Goal: Task Accomplishment & Management: Manage account settings

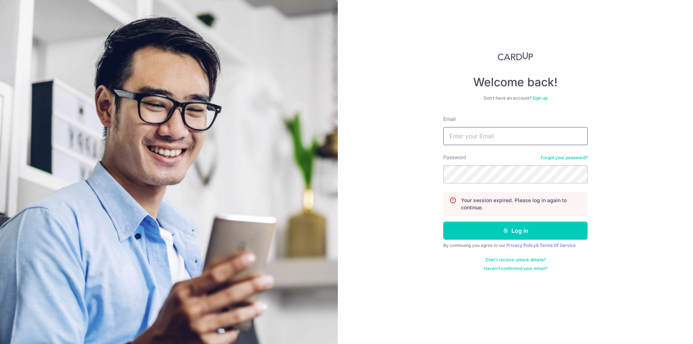
click at [513, 134] on input "Email" at bounding box center [515, 136] width 144 height 18
type input "[EMAIL_ADDRESS][DOMAIN_NAME]"
click at [443, 222] on button "Log in" at bounding box center [515, 231] width 144 height 18
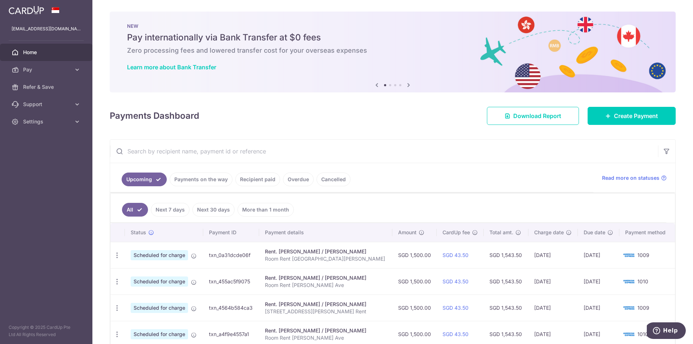
click at [204, 176] on link "Payments on the way" at bounding box center [201, 179] width 63 height 14
